Goal: Transaction & Acquisition: Purchase product/service

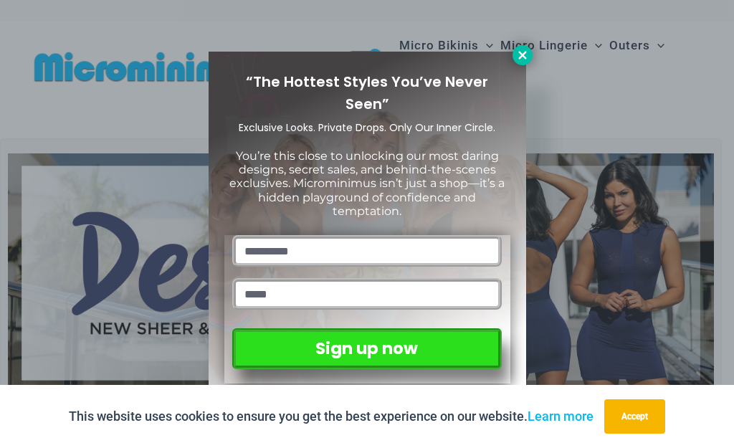
click at [527, 54] on icon at bounding box center [522, 55] width 13 height 13
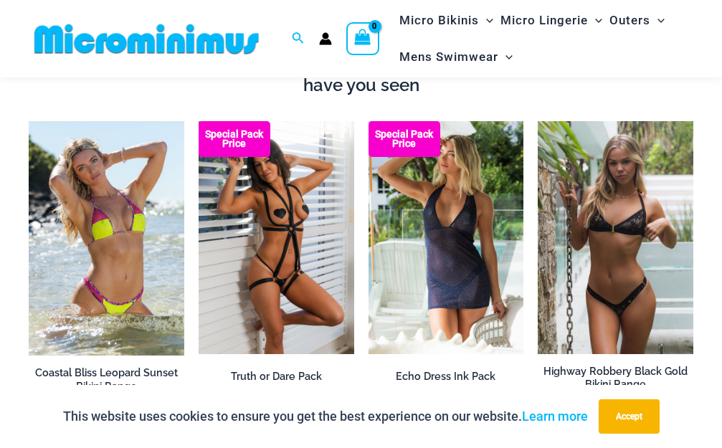
scroll to position [1314, 0]
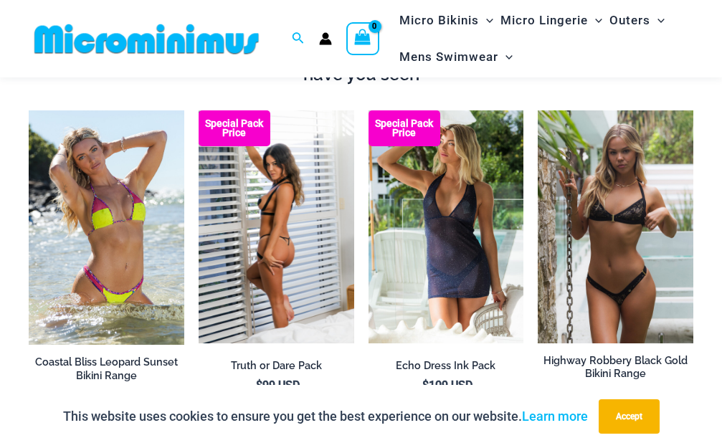
click at [269, 209] on img at bounding box center [277, 226] width 156 height 233
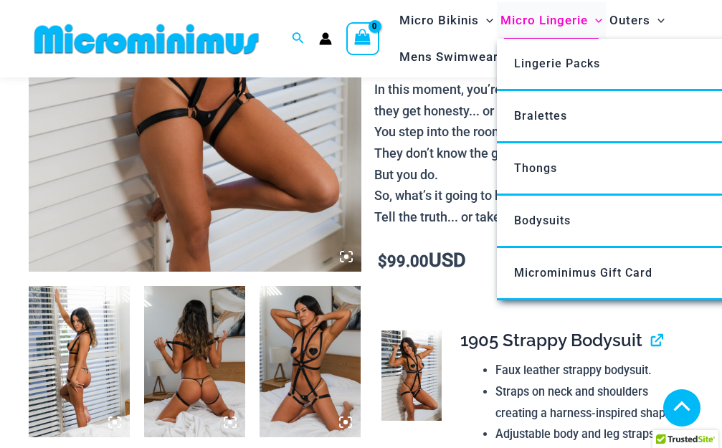
scroll to position [2187, 0]
